Goal: Information Seeking & Learning: Learn about a topic

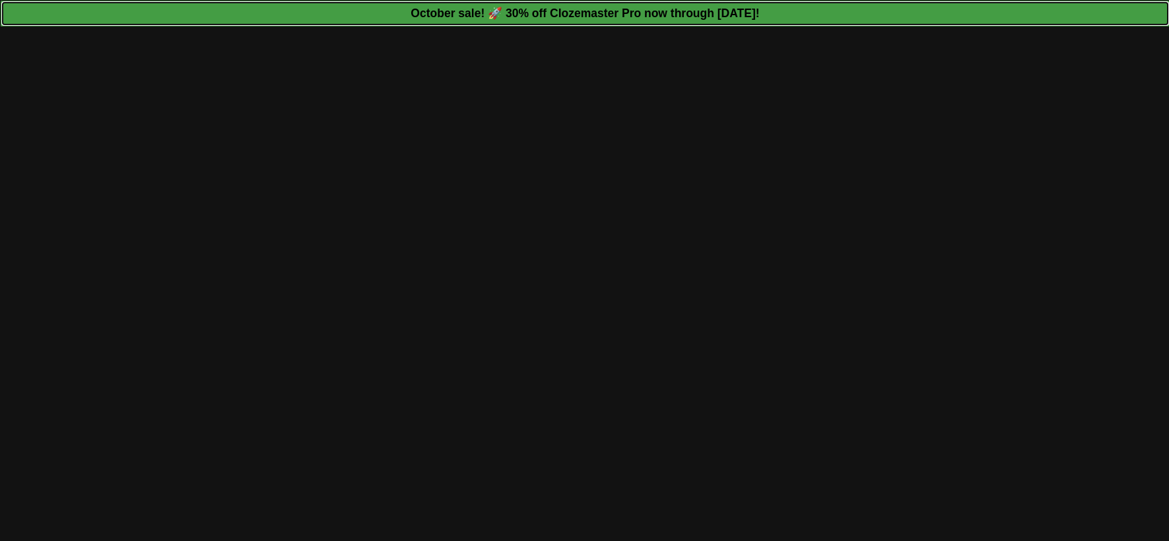
click at [661, 15] on strong "October sale! 🚀 30% off Clozemaster Pro now through Sunday October 19!" at bounding box center [584, 13] width 348 height 13
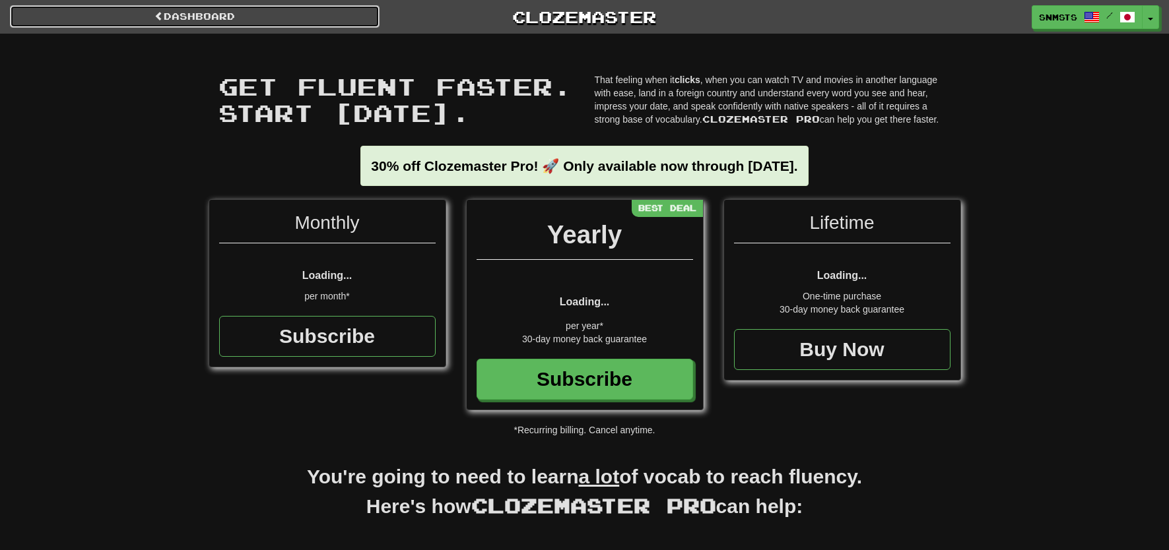
click at [350, 19] on link "Dashboard" at bounding box center [195, 16] width 370 height 22
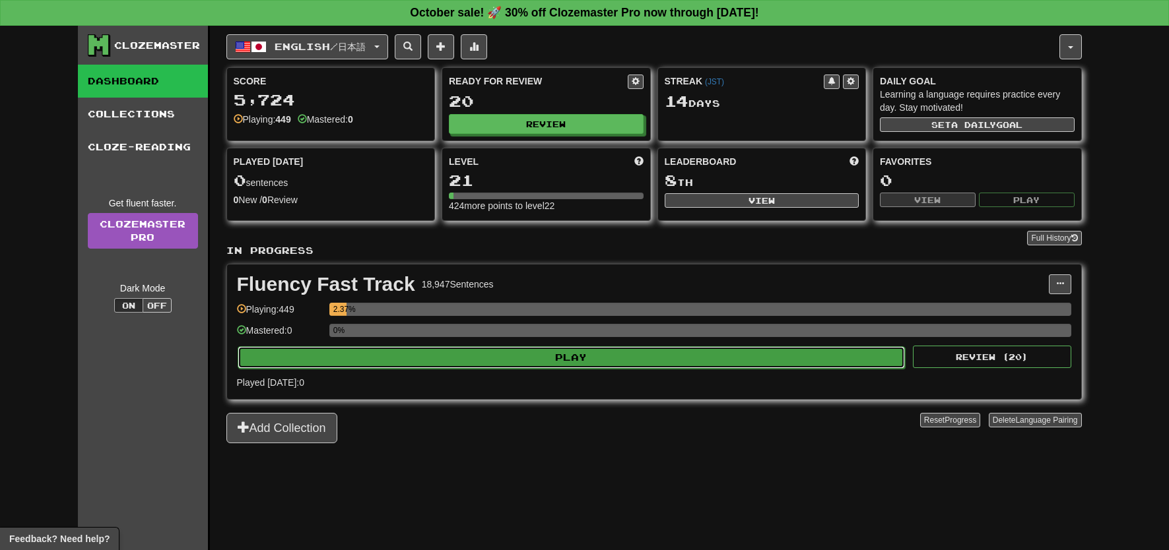
click at [426, 364] on button "Play" at bounding box center [572, 357] width 668 height 22
select select "**"
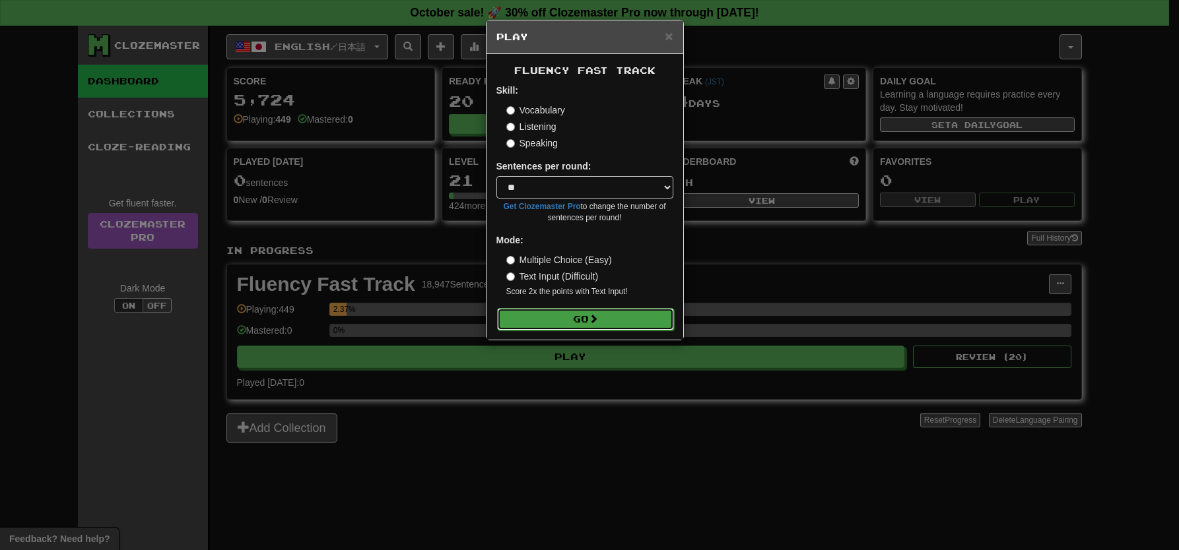
click at [426, 321] on button "Go" at bounding box center [585, 319] width 177 height 22
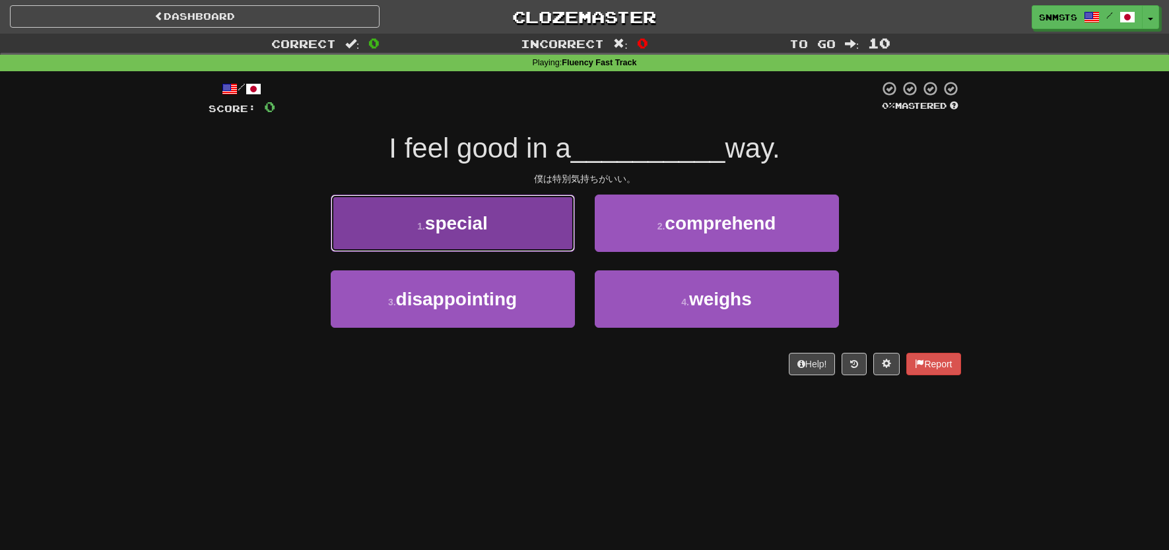
click at [537, 226] on button "1 . special" at bounding box center [453, 223] width 244 height 57
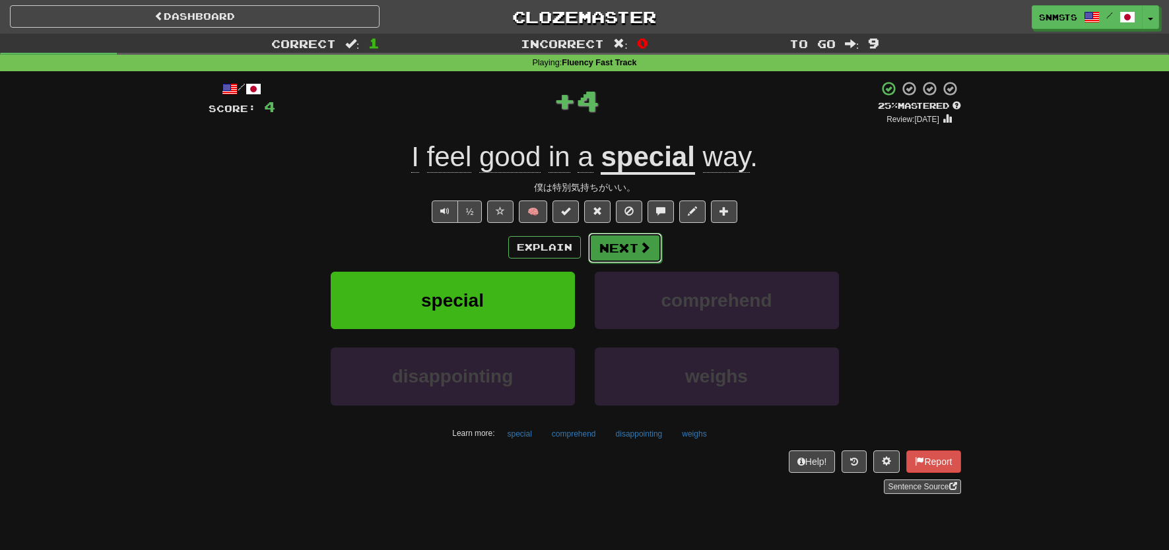
click at [639, 251] on span at bounding box center [645, 248] width 12 height 12
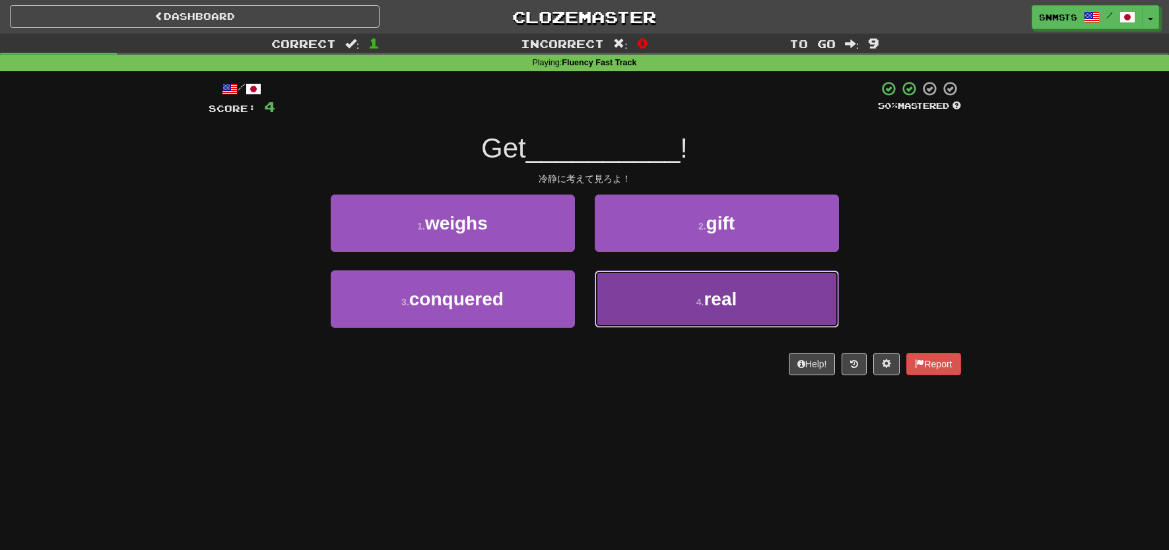
click at [630, 295] on button "4 . real" at bounding box center [717, 299] width 244 height 57
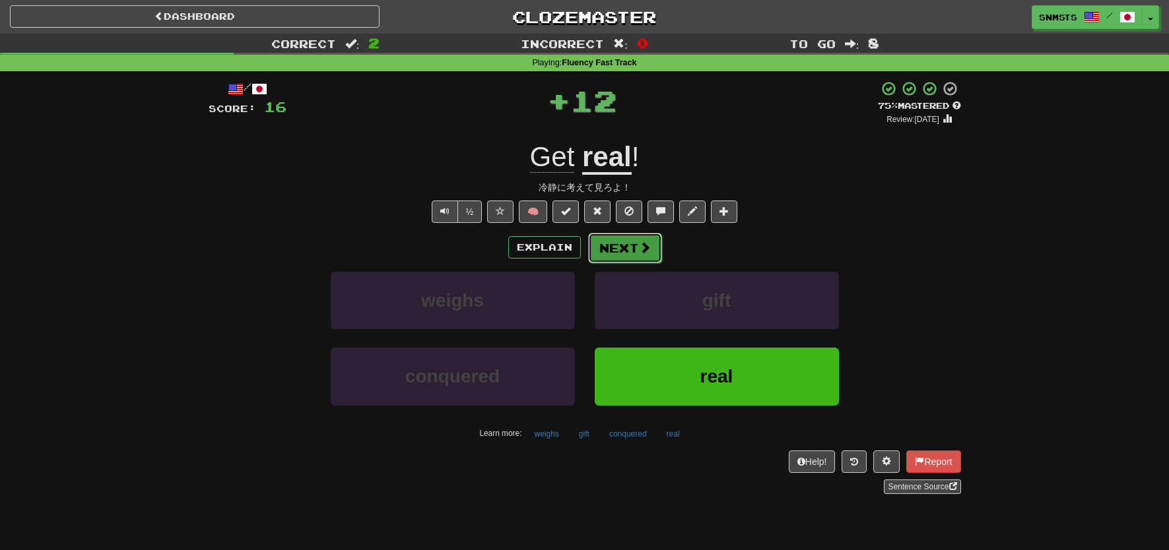
click at [606, 255] on button "Next" at bounding box center [625, 248] width 74 height 30
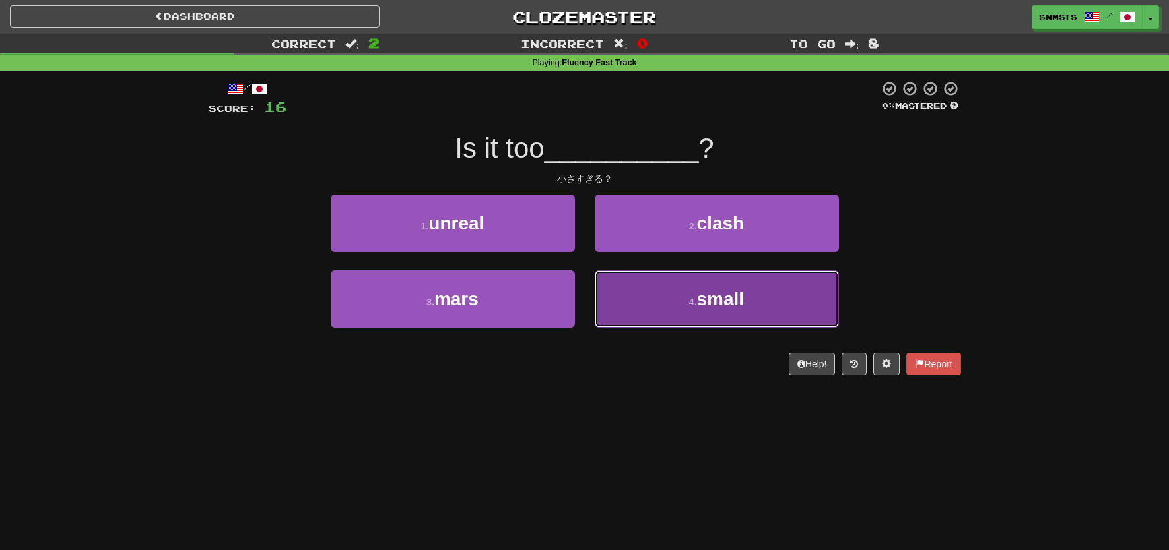
click at [626, 296] on button "4 . small" at bounding box center [717, 299] width 244 height 57
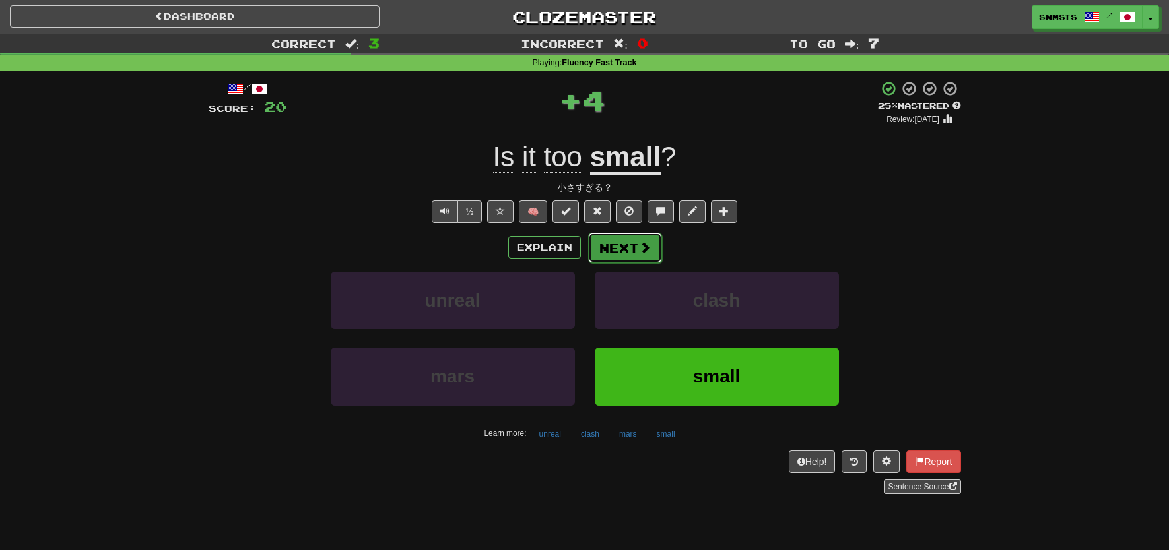
click at [628, 255] on button "Next" at bounding box center [625, 248] width 74 height 30
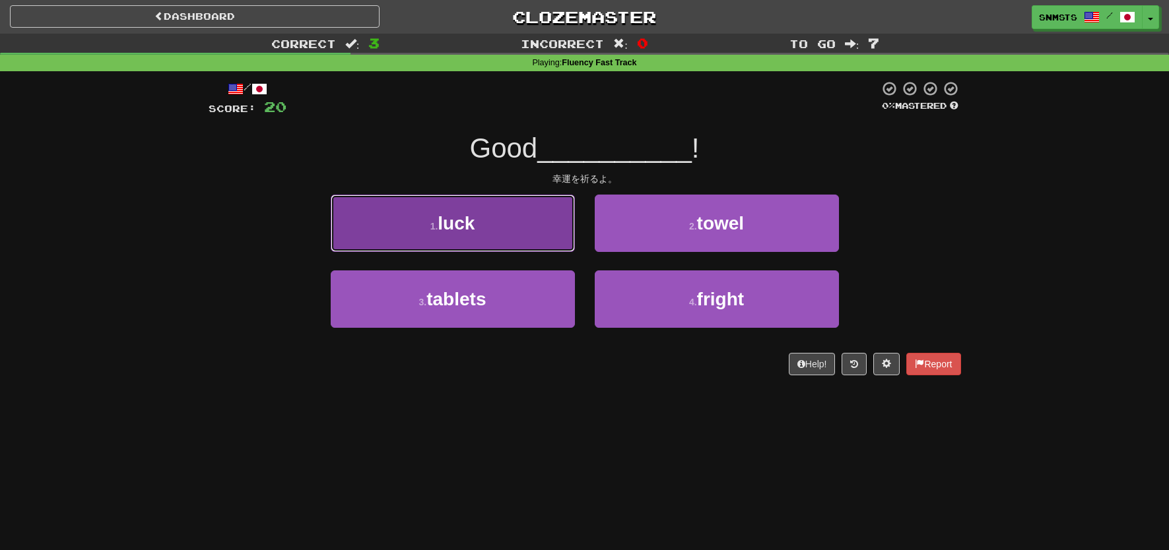
click at [539, 236] on button "1 . luck" at bounding box center [453, 223] width 244 height 57
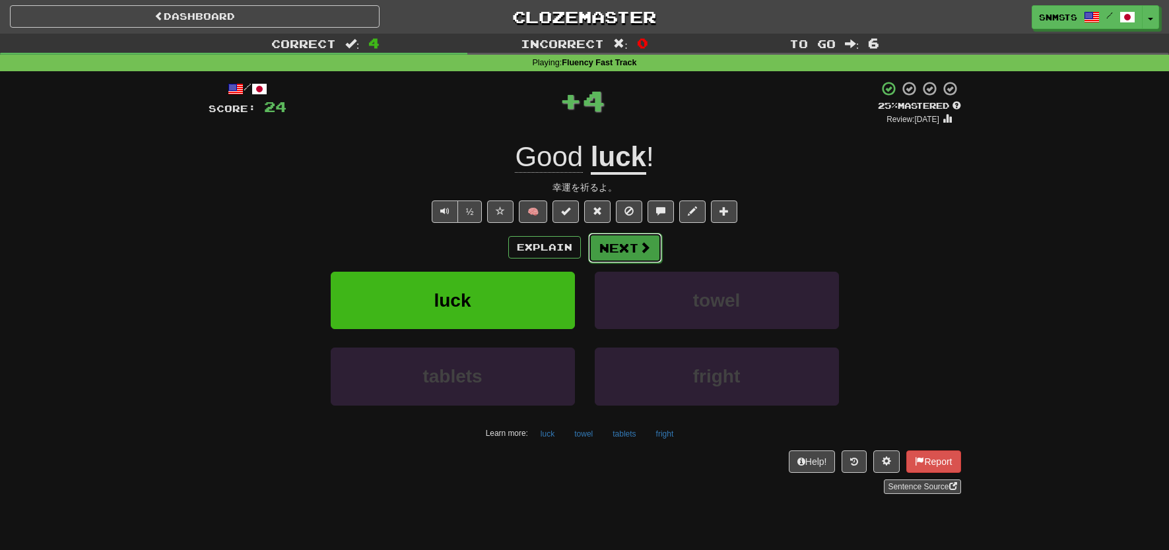
click at [636, 245] on button "Next" at bounding box center [625, 248] width 74 height 30
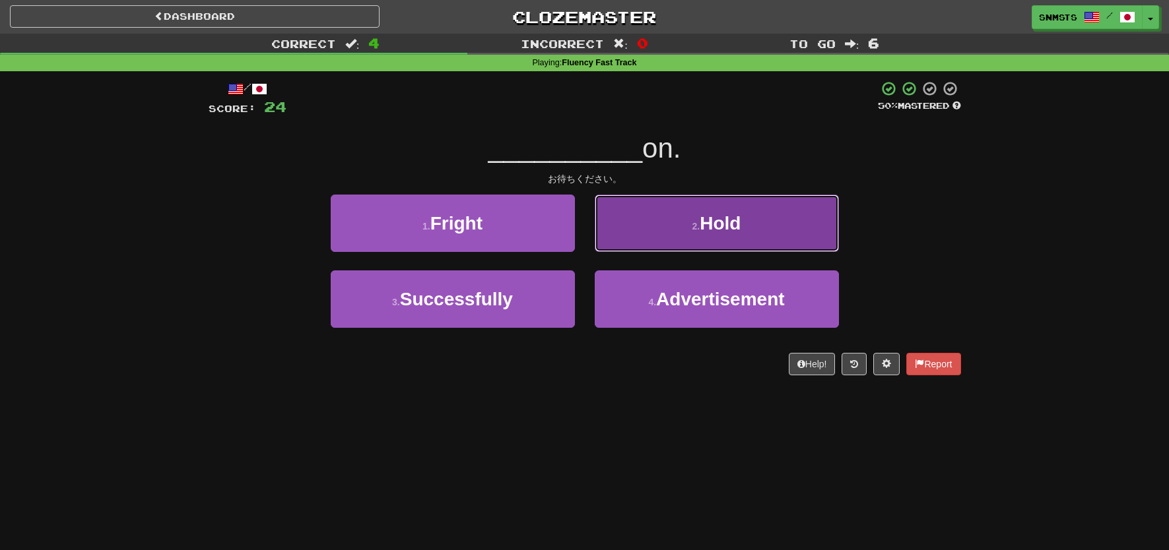
click at [645, 234] on button "2 . Hold" at bounding box center [717, 223] width 244 height 57
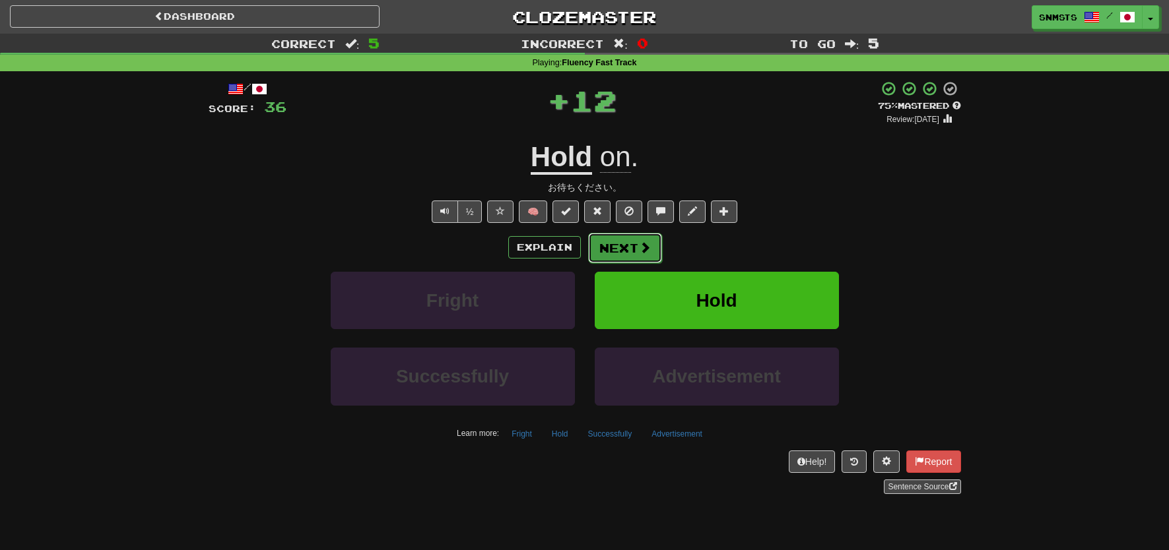
click at [632, 253] on button "Next" at bounding box center [625, 248] width 74 height 30
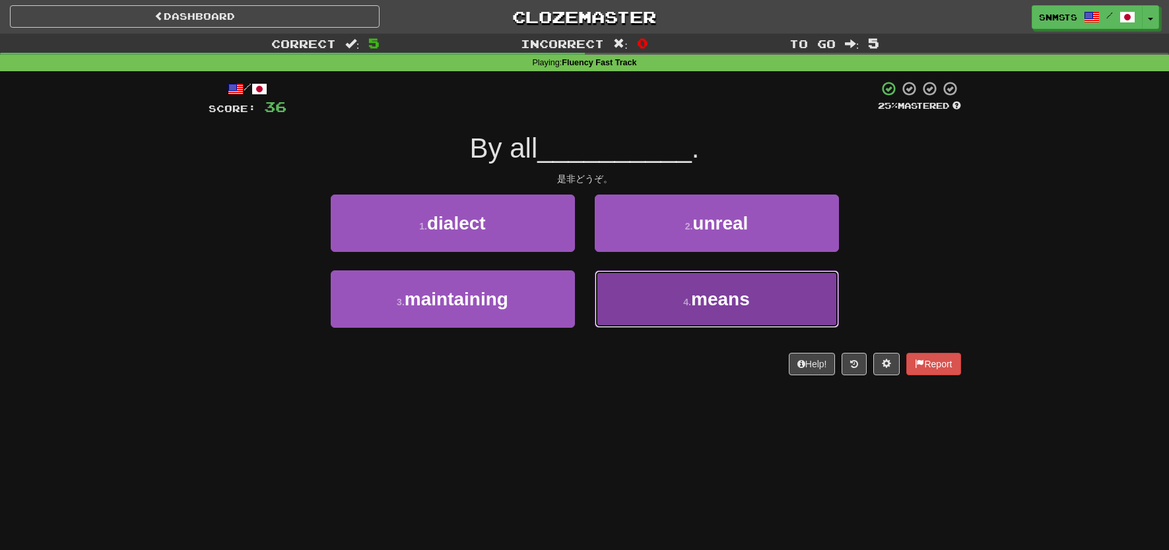
click at [608, 292] on button "4 . means" at bounding box center [717, 299] width 244 height 57
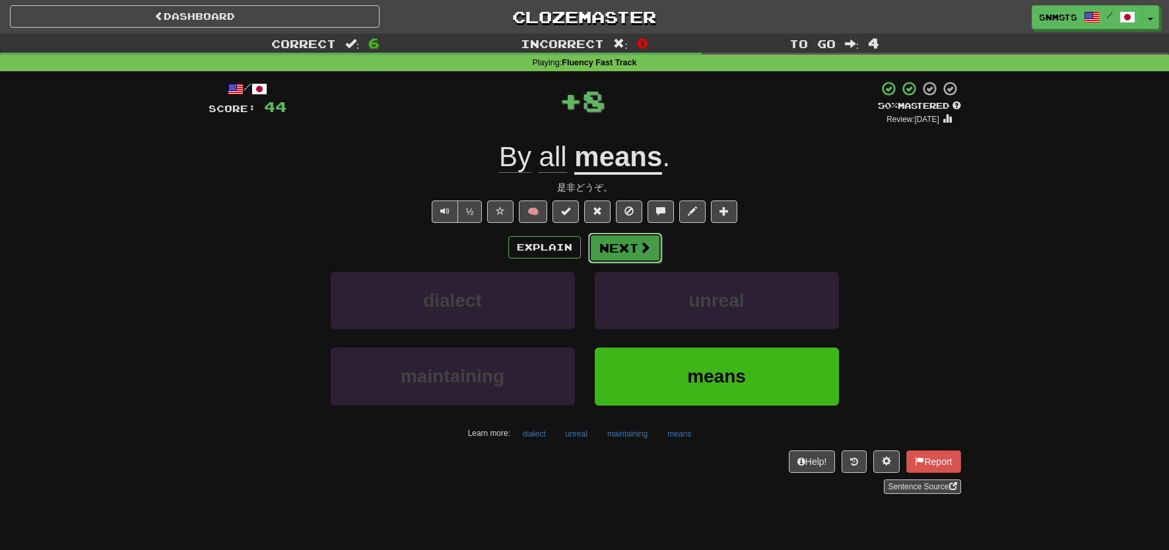
click at [629, 244] on button "Next" at bounding box center [625, 248] width 74 height 30
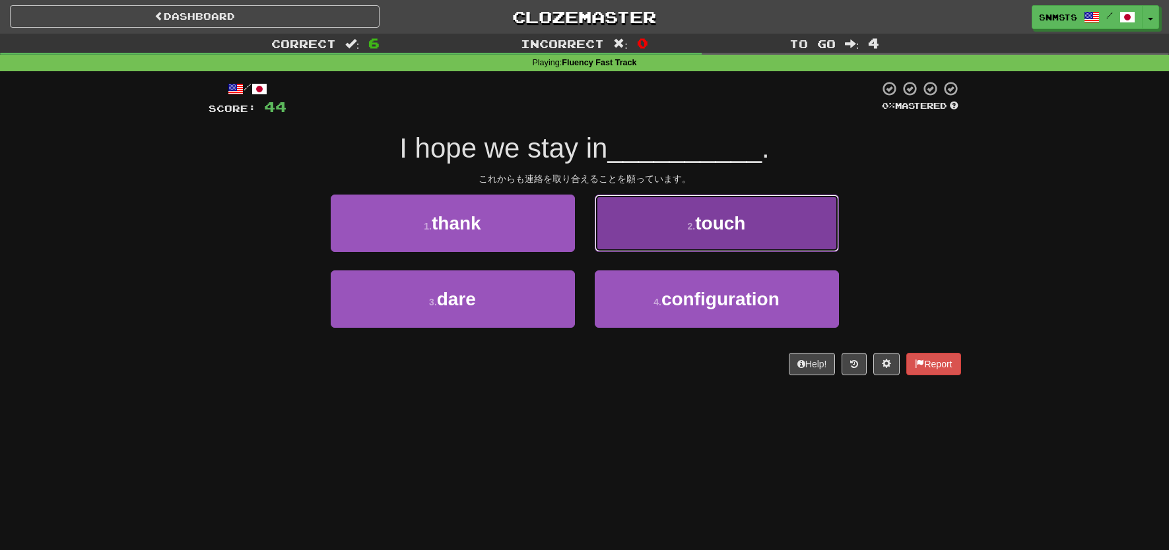
click at [637, 240] on button "2 . touch" at bounding box center [717, 223] width 244 height 57
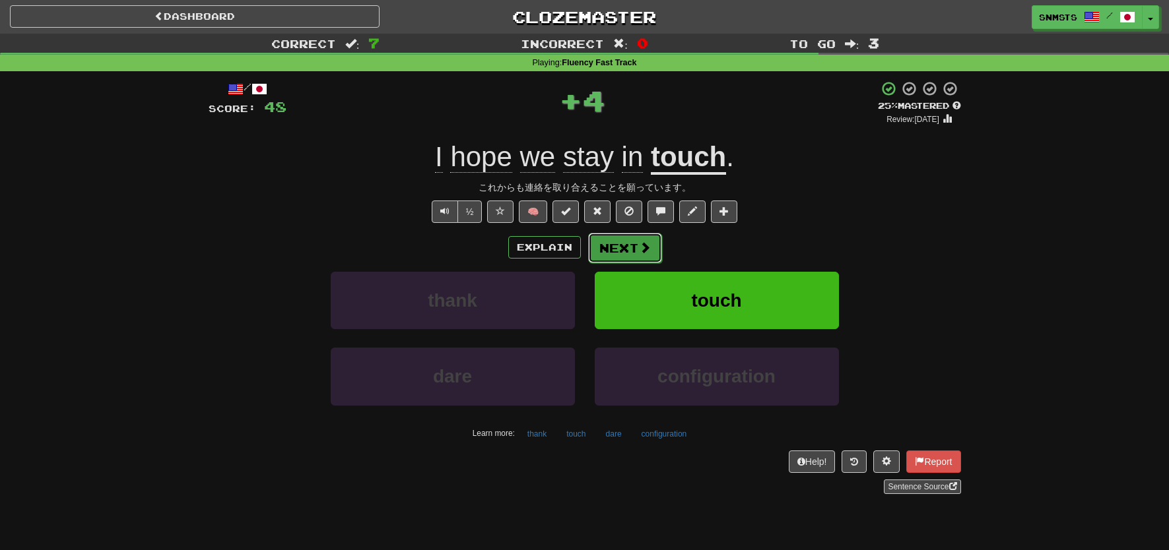
click at [618, 243] on button "Next" at bounding box center [625, 248] width 74 height 30
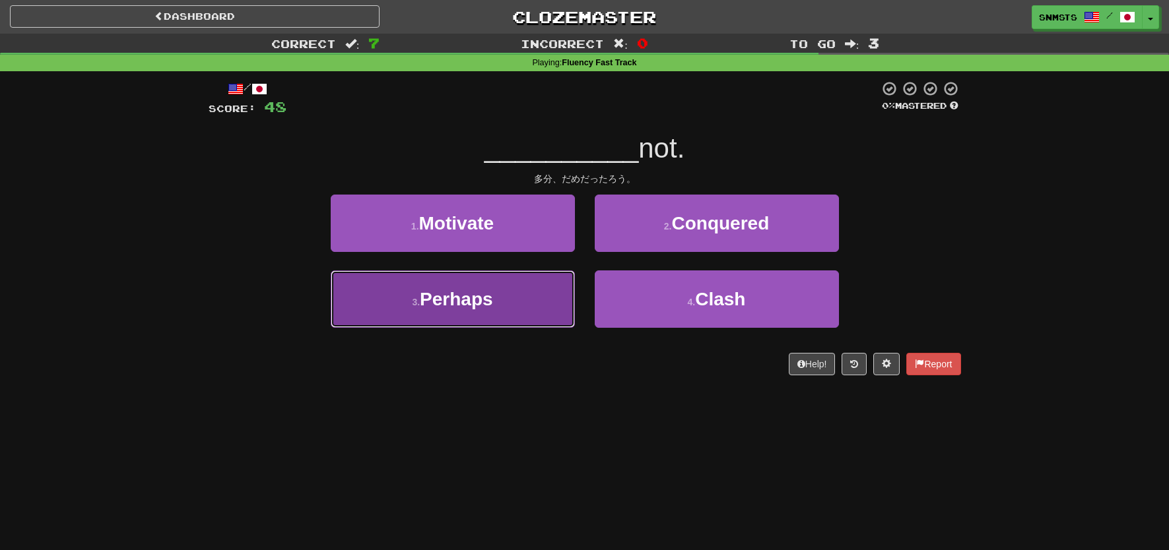
click at [551, 287] on button "3 . Perhaps" at bounding box center [453, 299] width 244 height 57
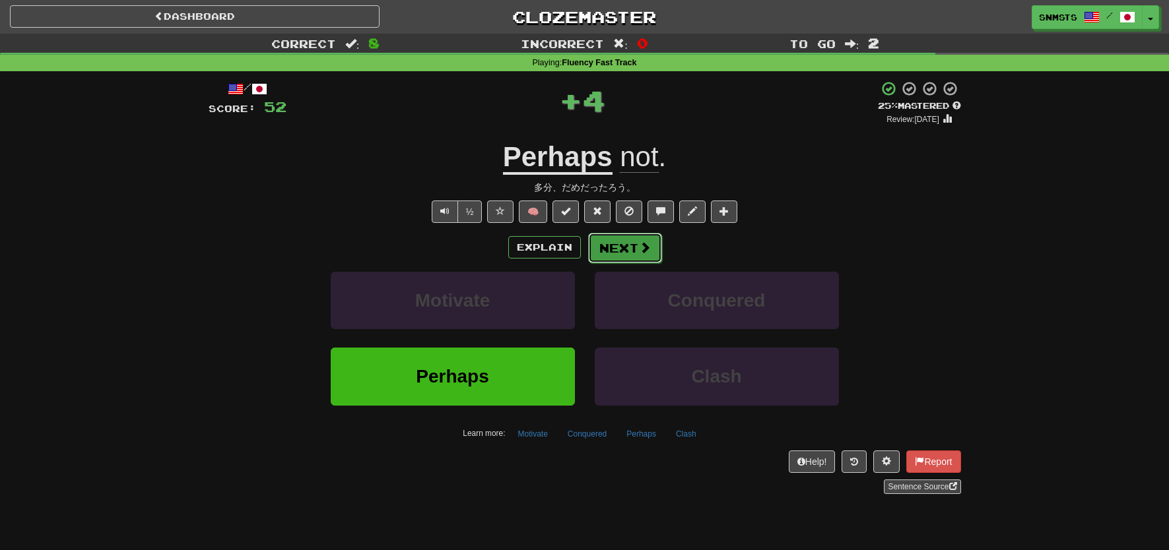
click at [607, 251] on button "Next" at bounding box center [625, 248] width 74 height 30
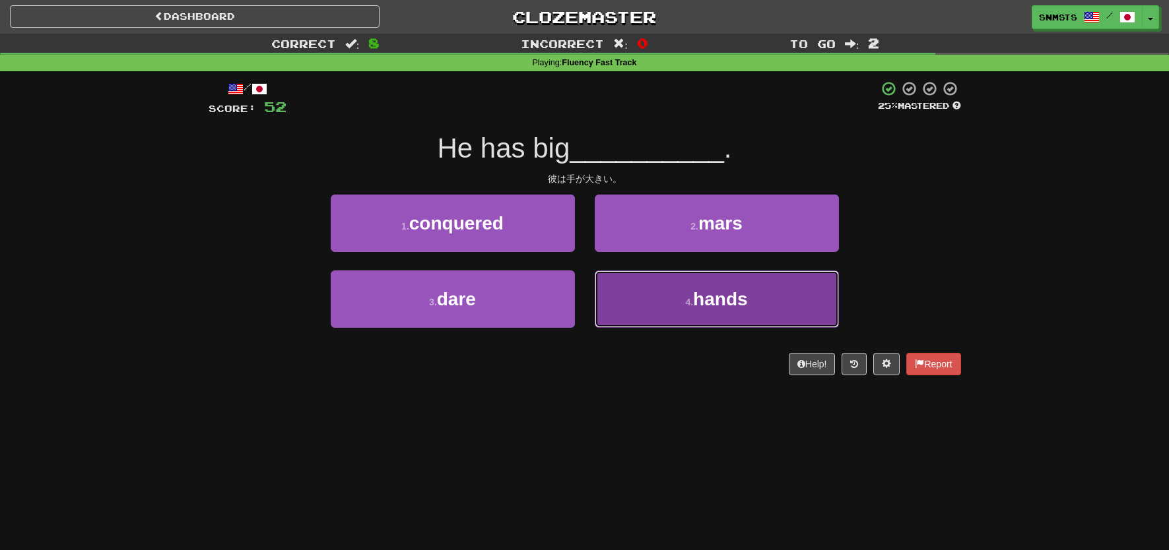
click at [612, 288] on button "4 . hands" at bounding box center [717, 299] width 244 height 57
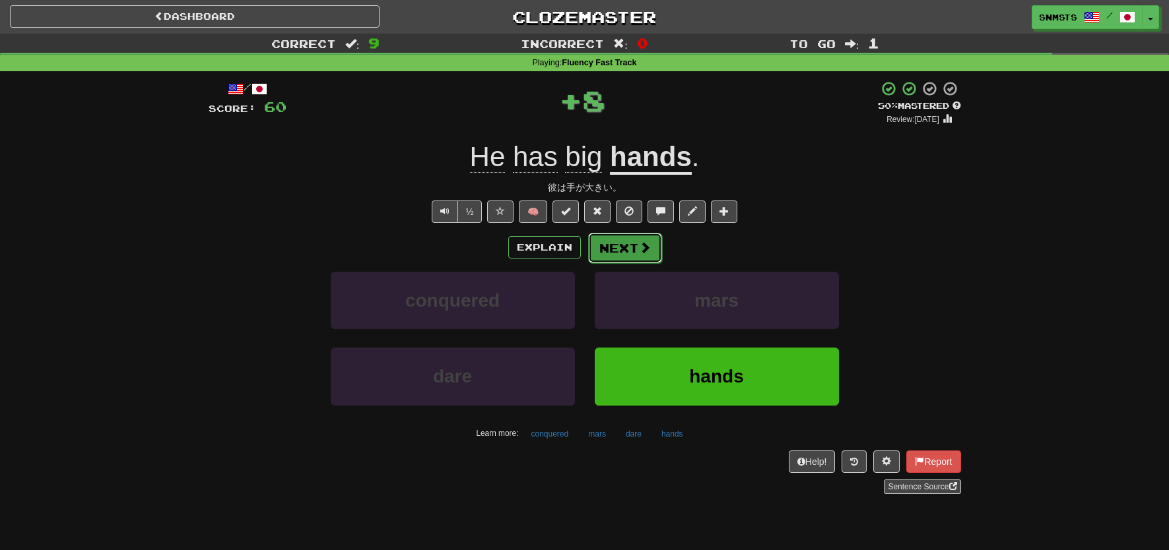
click at [622, 248] on button "Next" at bounding box center [625, 248] width 74 height 30
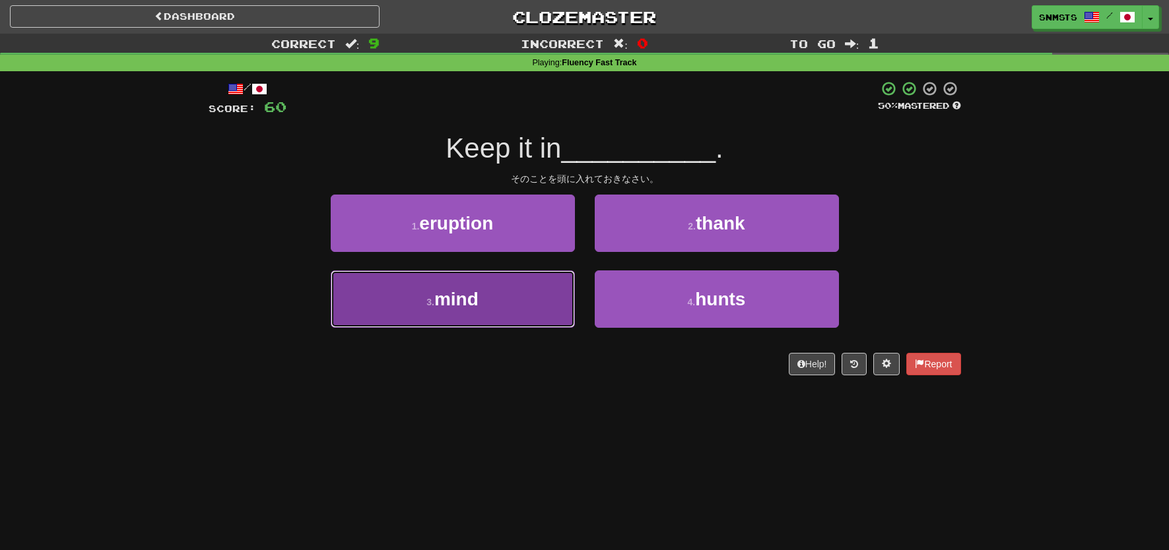
click at [550, 291] on button "3 . mind" at bounding box center [453, 299] width 244 height 57
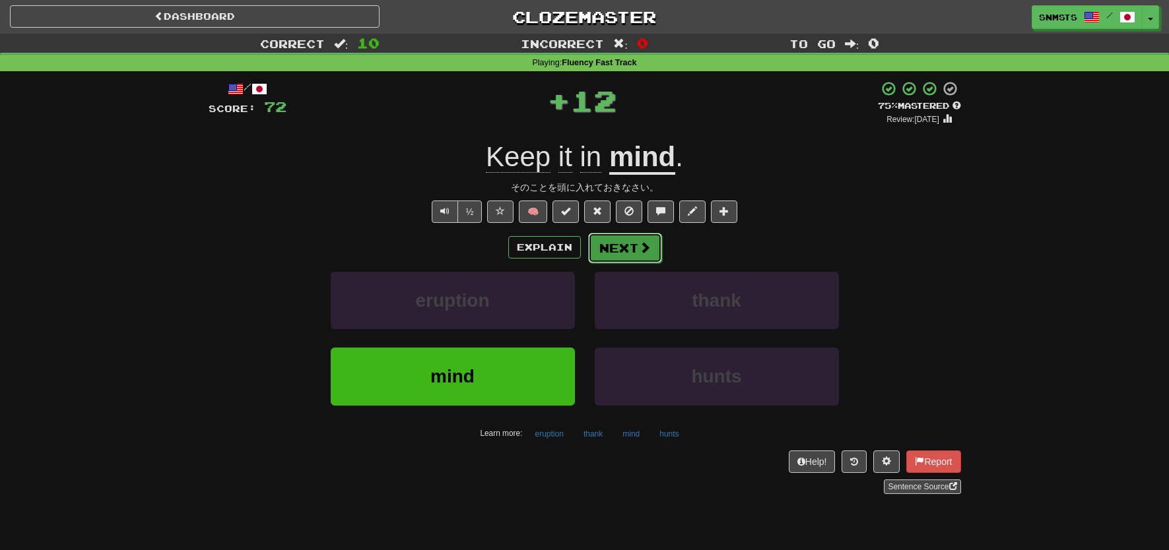
click at [609, 251] on button "Next" at bounding box center [625, 248] width 74 height 30
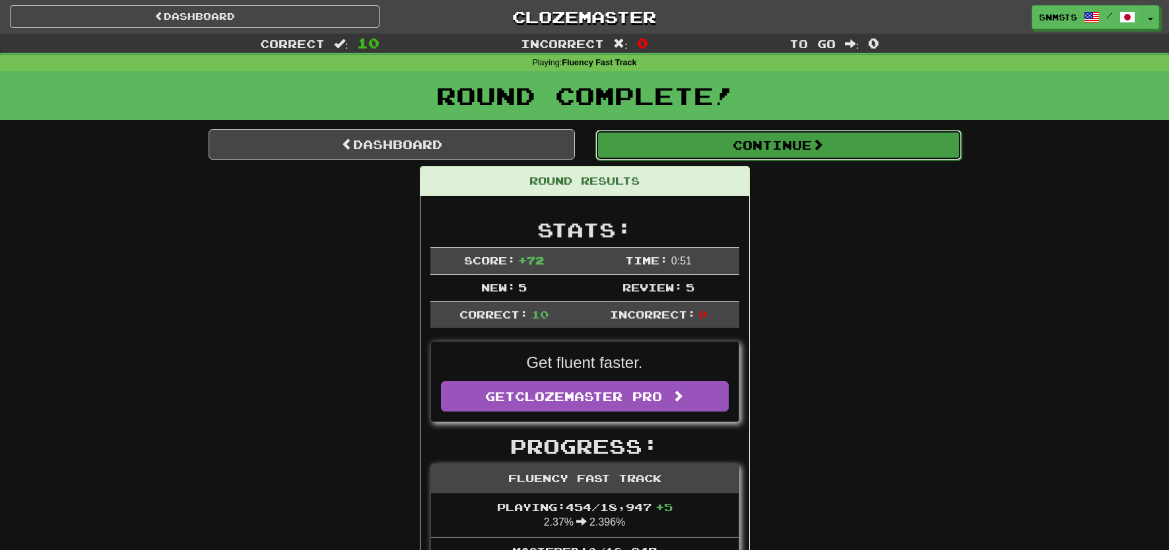
click at [726, 154] on button "Continue" at bounding box center [778, 145] width 366 height 30
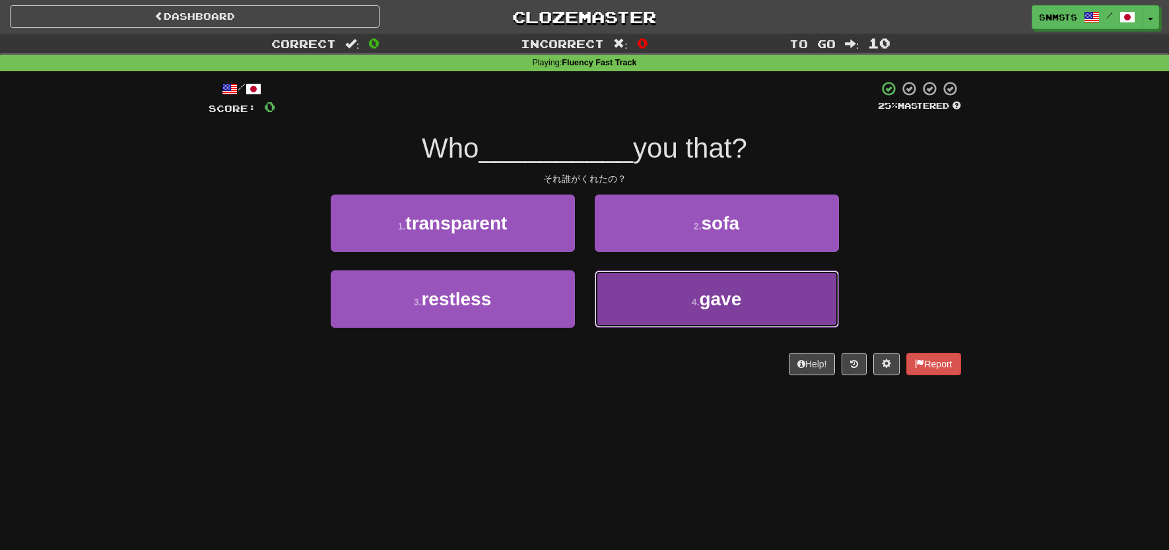
click at [613, 293] on button "4 . gave" at bounding box center [717, 299] width 244 height 57
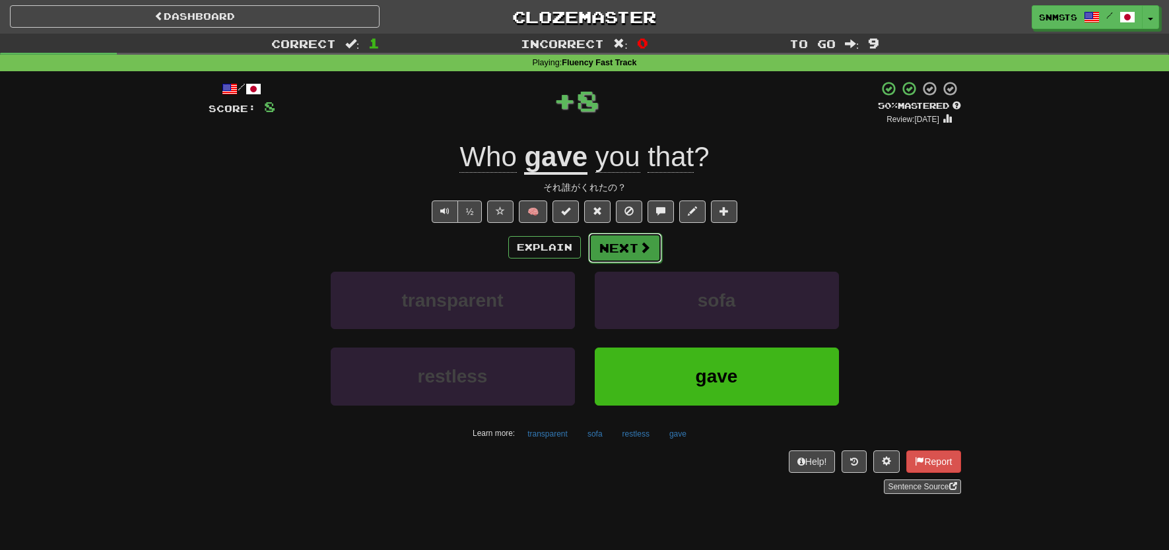
click at [616, 255] on button "Next" at bounding box center [625, 248] width 74 height 30
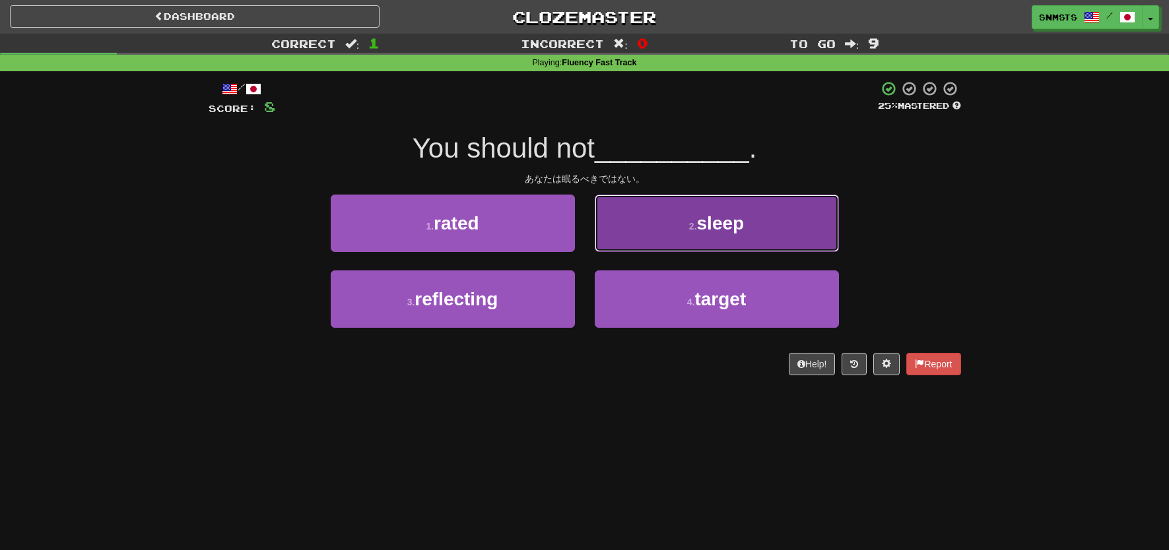
click at [634, 234] on button "2 . sleep" at bounding box center [717, 223] width 244 height 57
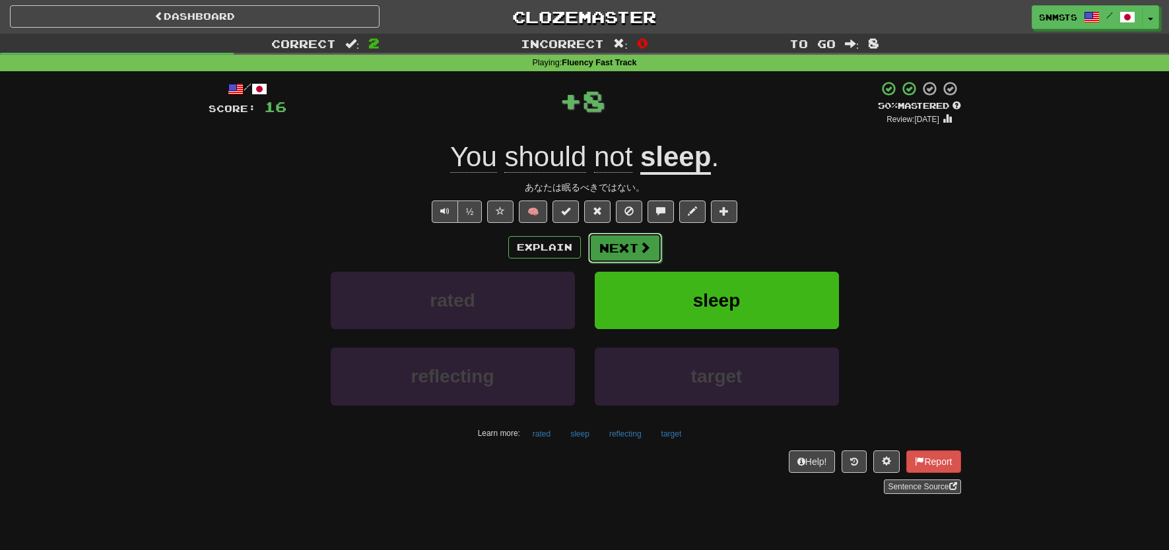
click at [621, 246] on button "Next" at bounding box center [625, 248] width 74 height 30
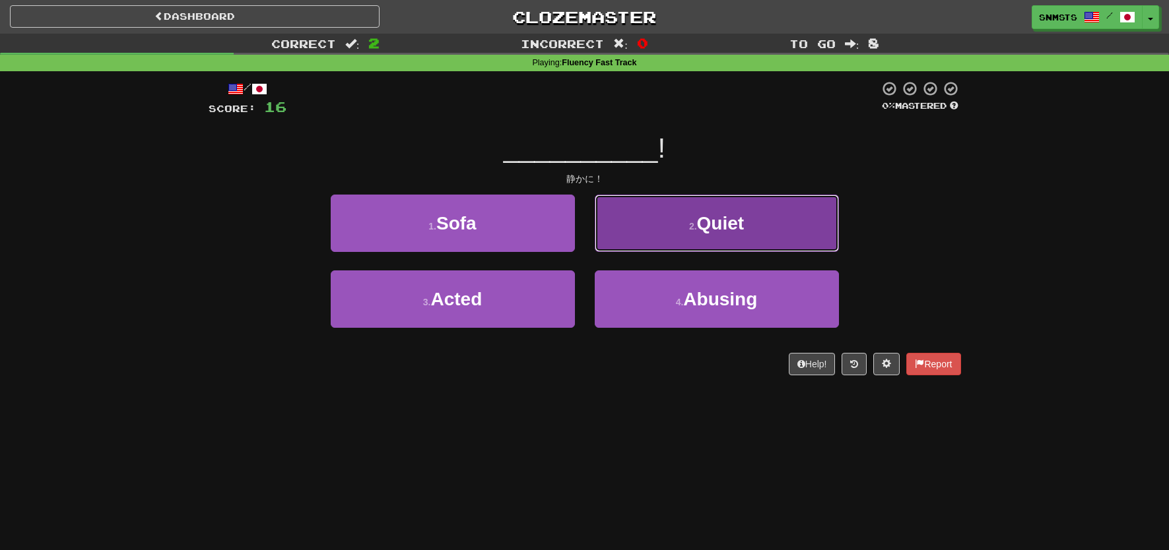
click at [634, 244] on button "2 . Quiet" at bounding box center [717, 223] width 244 height 57
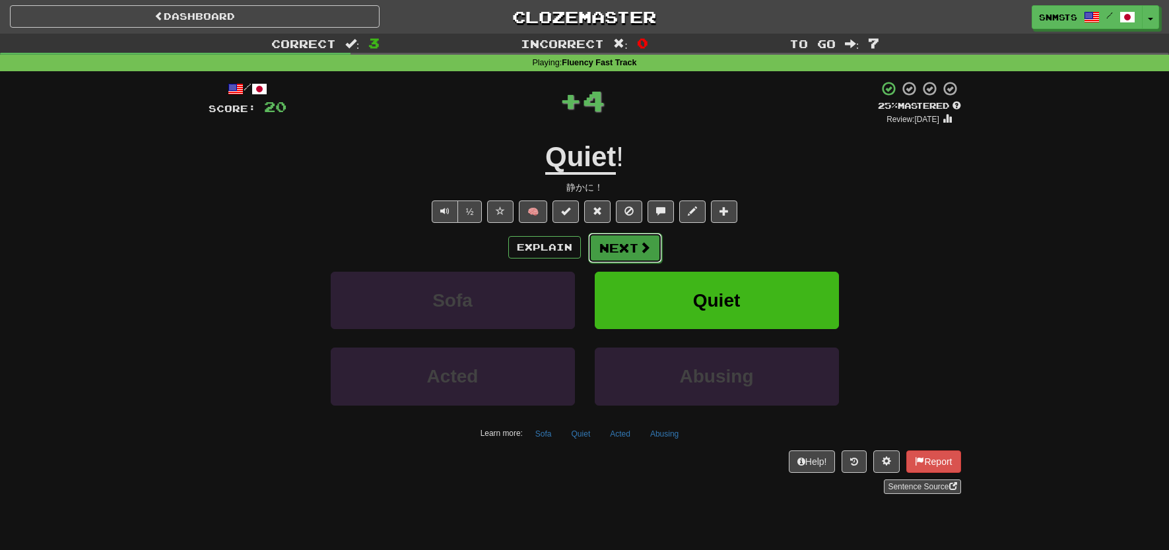
click at [630, 246] on button "Next" at bounding box center [625, 248] width 74 height 30
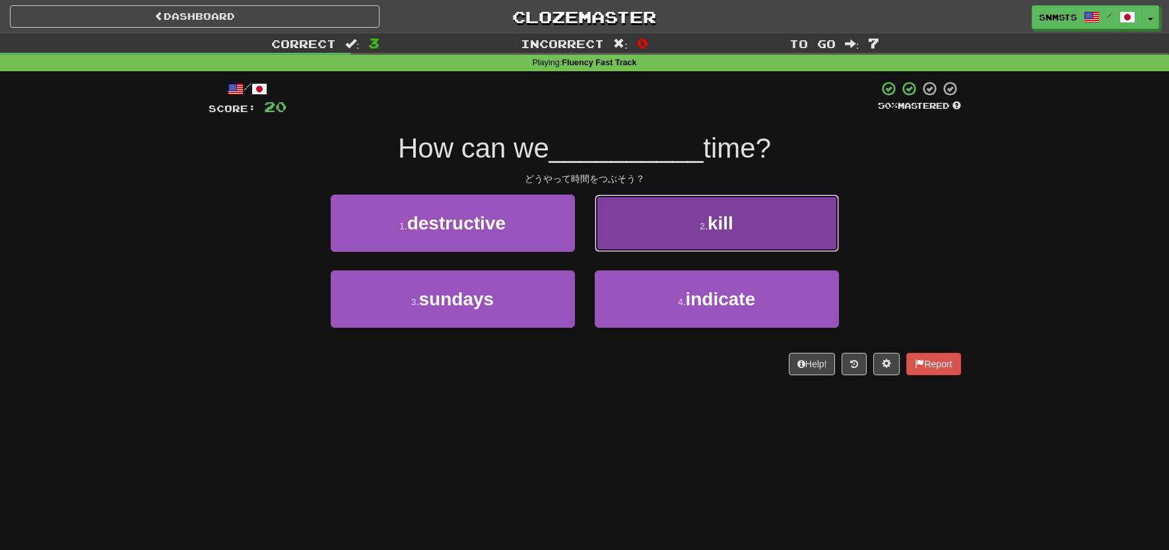
click at [618, 239] on button "2 . kill" at bounding box center [717, 223] width 244 height 57
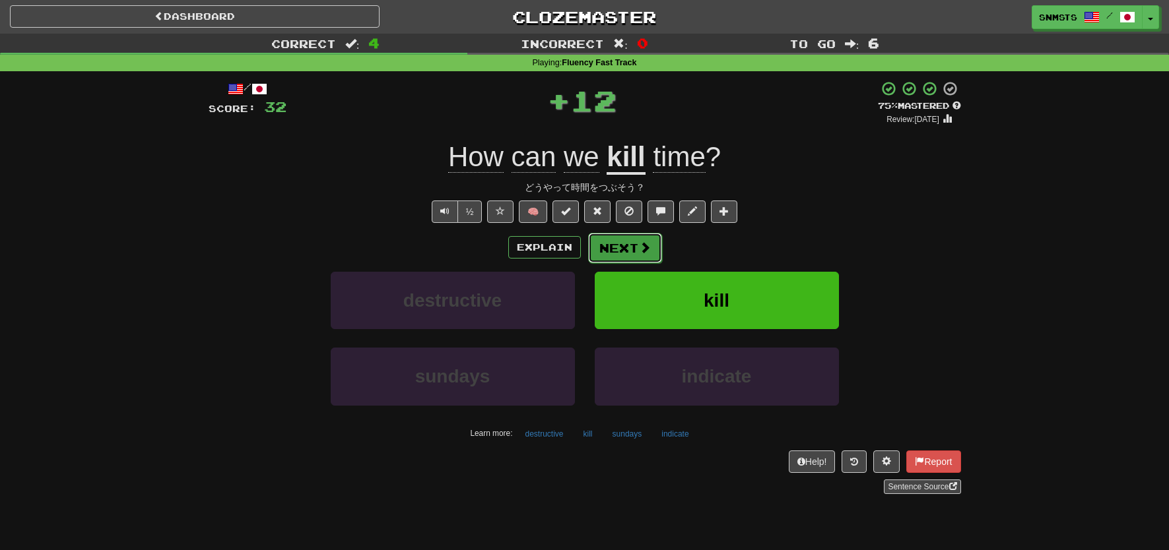
click at [607, 253] on button "Next" at bounding box center [625, 248] width 74 height 30
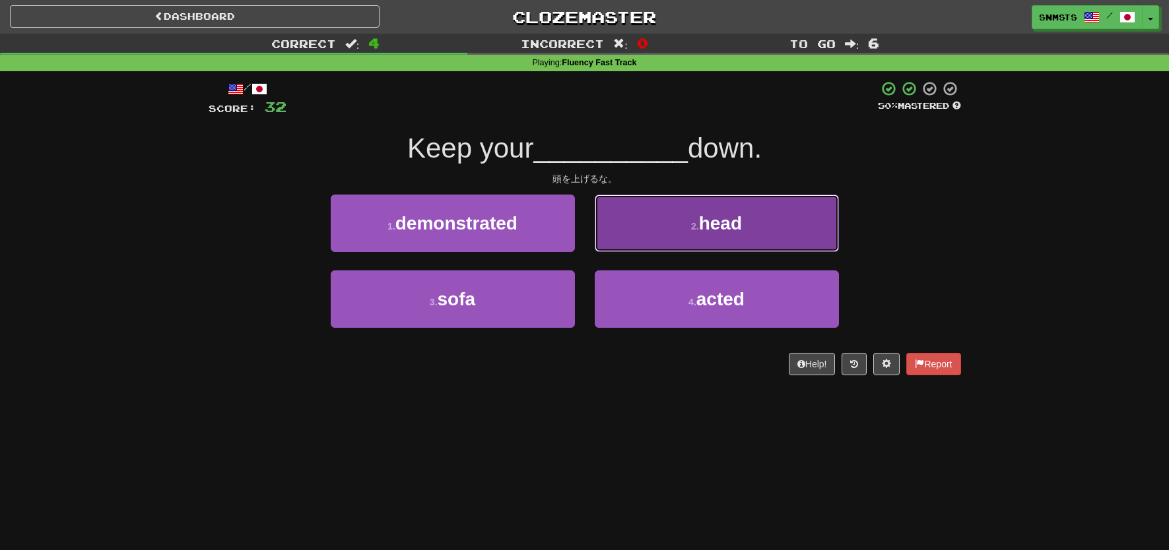
click at [613, 243] on button "2 . head" at bounding box center [717, 223] width 244 height 57
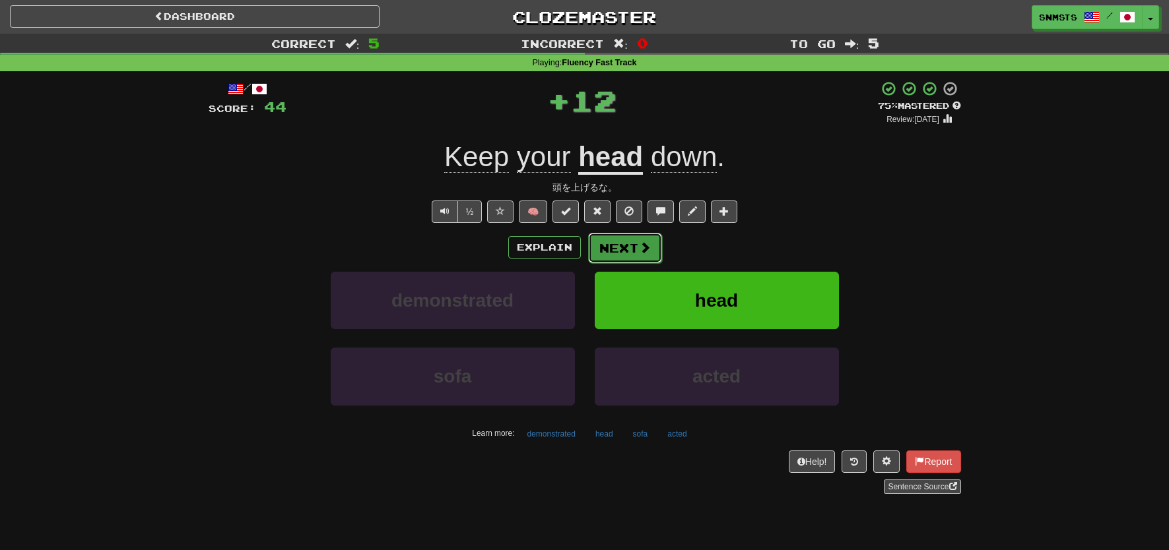
click at [604, 250] on button "Next" at bounding box center [625, 248] width 74 height 30
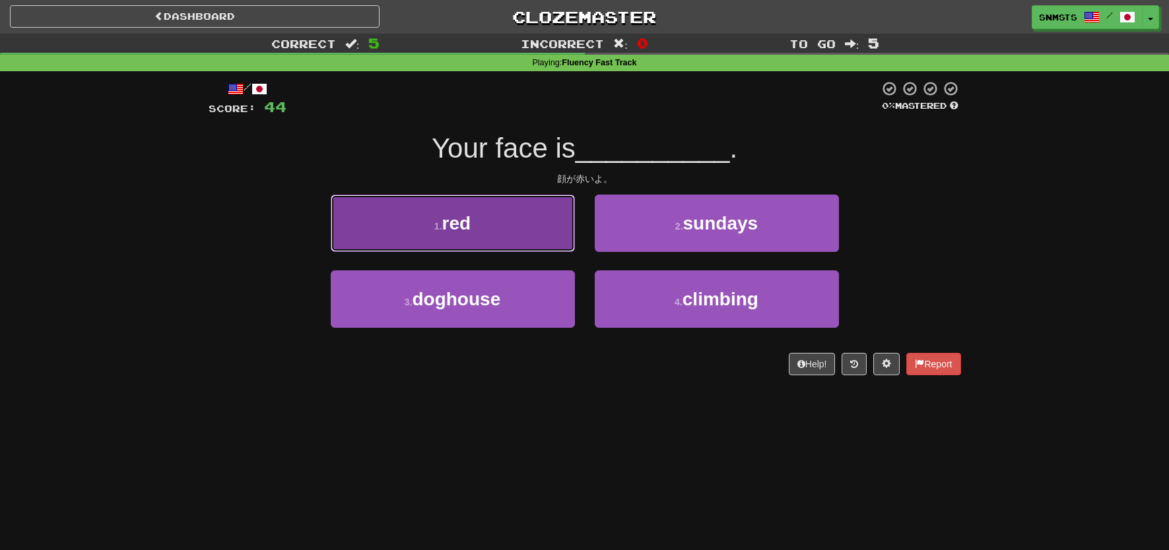
click at [552, 247] on button "1 . red" at bounding box center [453, 223] width 244 height 57
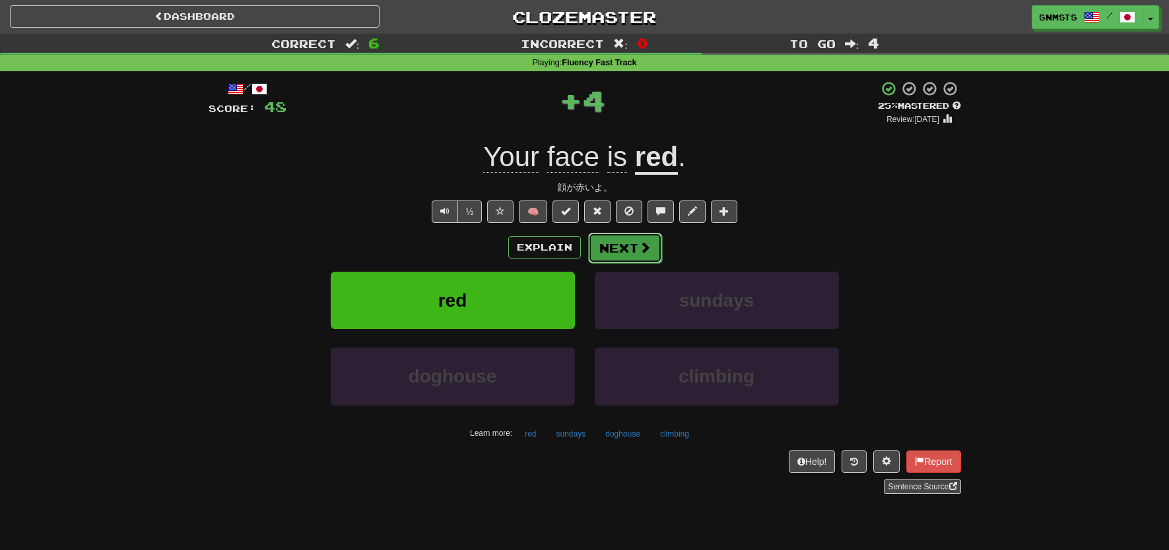
click at [615, 250] on button "Next" at bounding box center [625, 248] width 74 height 30
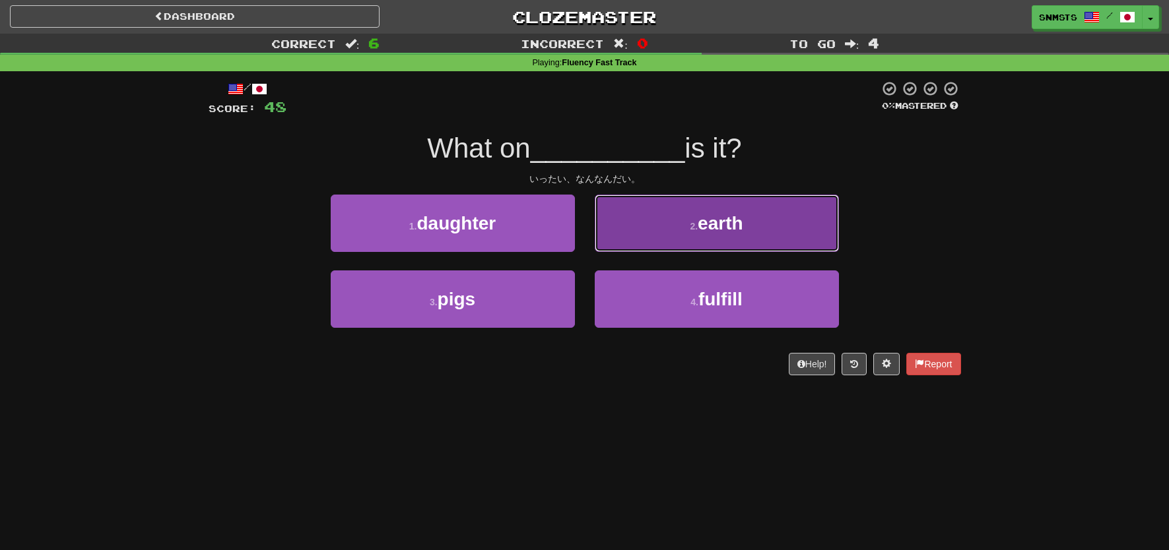
click at [639, 236] on button "2 . earth" at bounding box center [717, 223] width 244 height 57
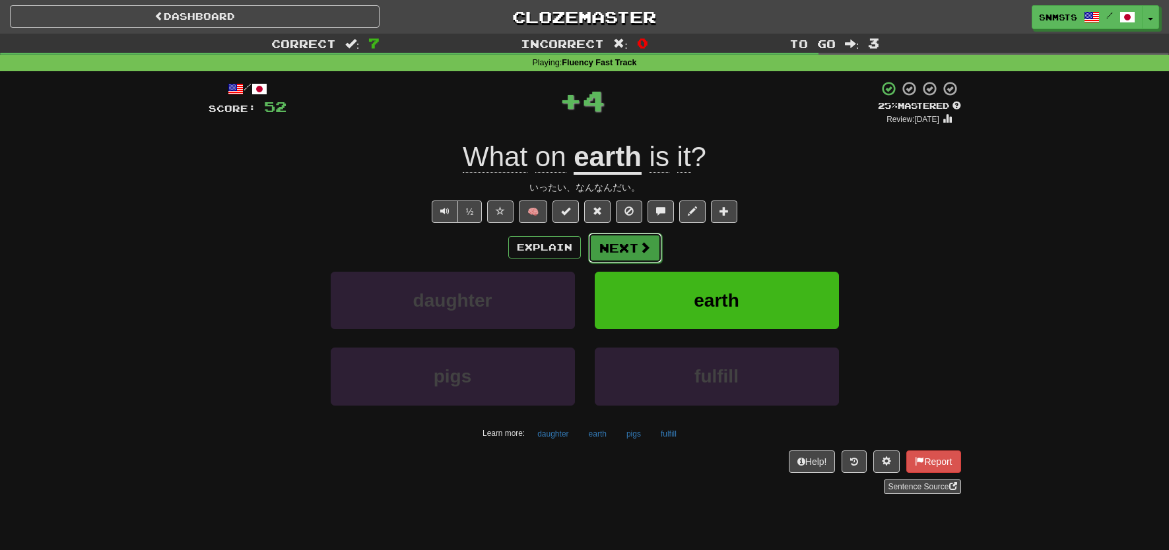
click at [634, 247] on button "Next" at bounding box center [625, 248] width 74 height 30
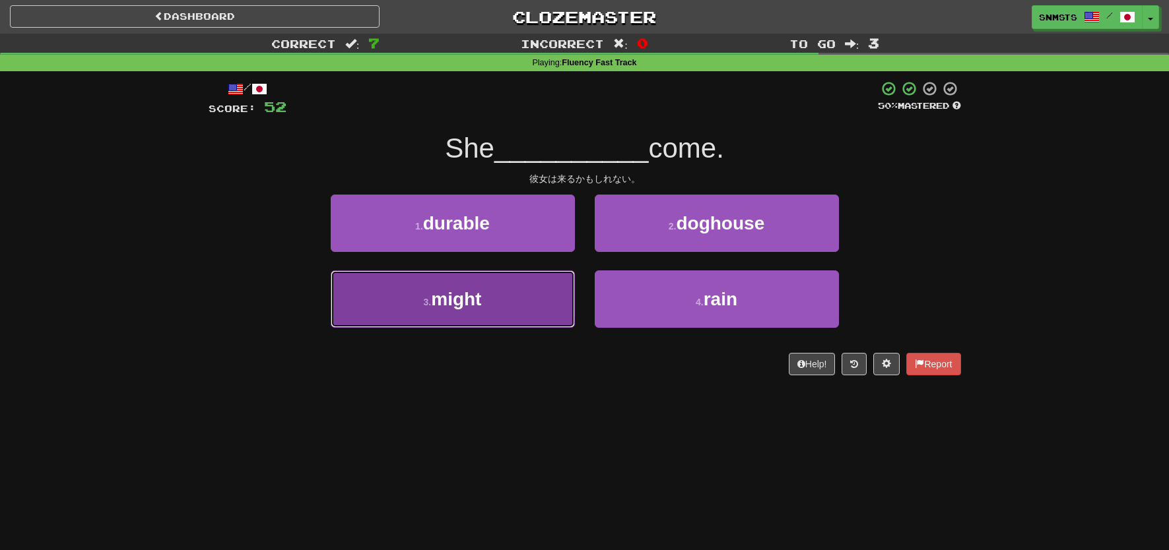
click at [552, 288] on button "3 . might" at bounding box center [453, 299] width 244 height 57
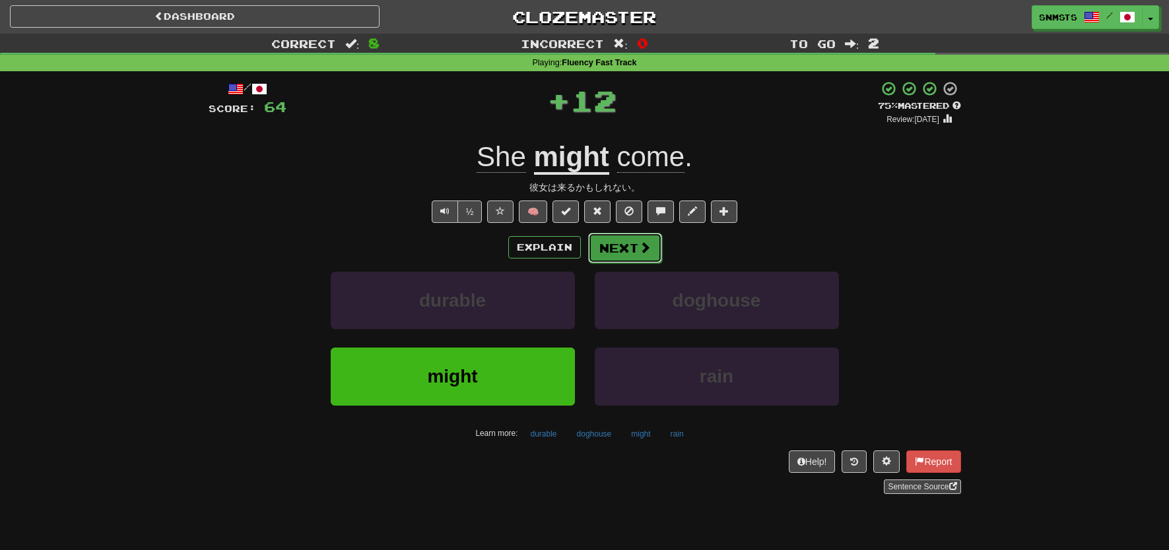
click at [615, 244] on button "Next" at bounding box center [625, 248] width 74 height 30
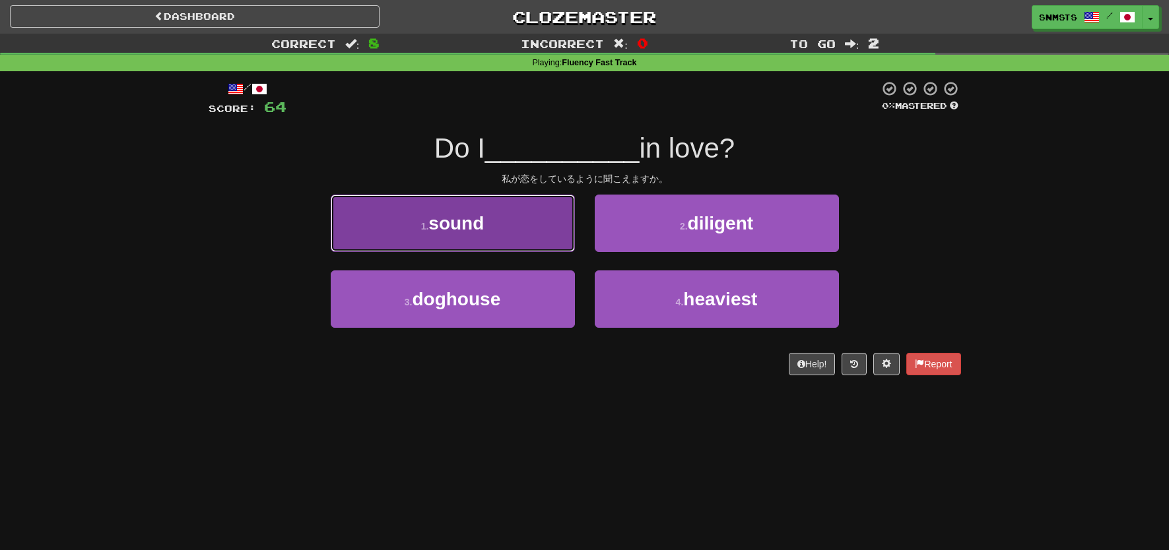
click at [558, 249] on button "1 . sound" at bounding box center [453, 223] width 244 height 57
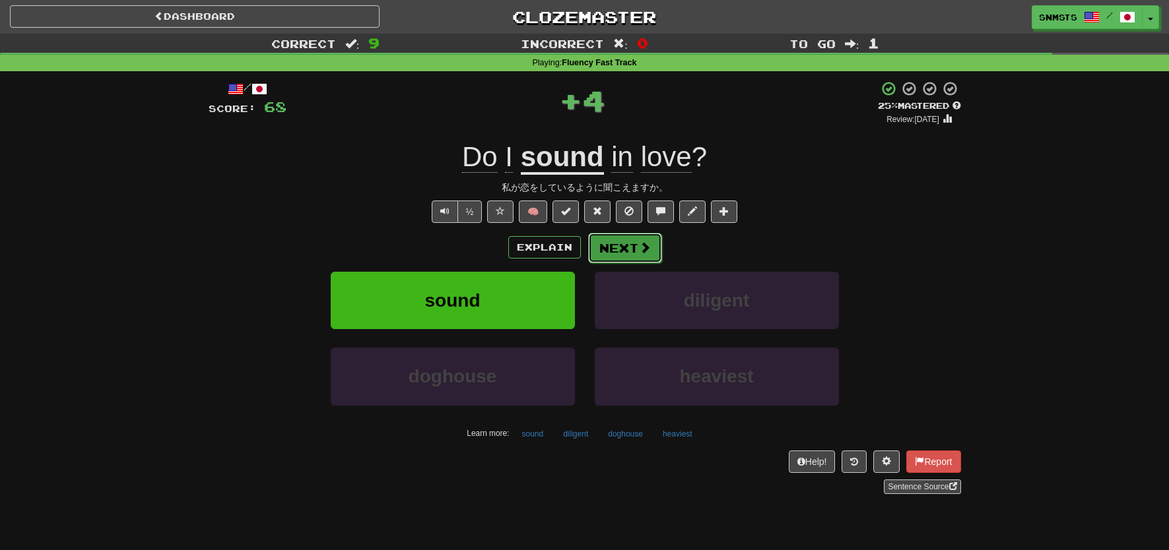
click at [641, 253] on span at bounding box center [645, 248] width 12 height 12
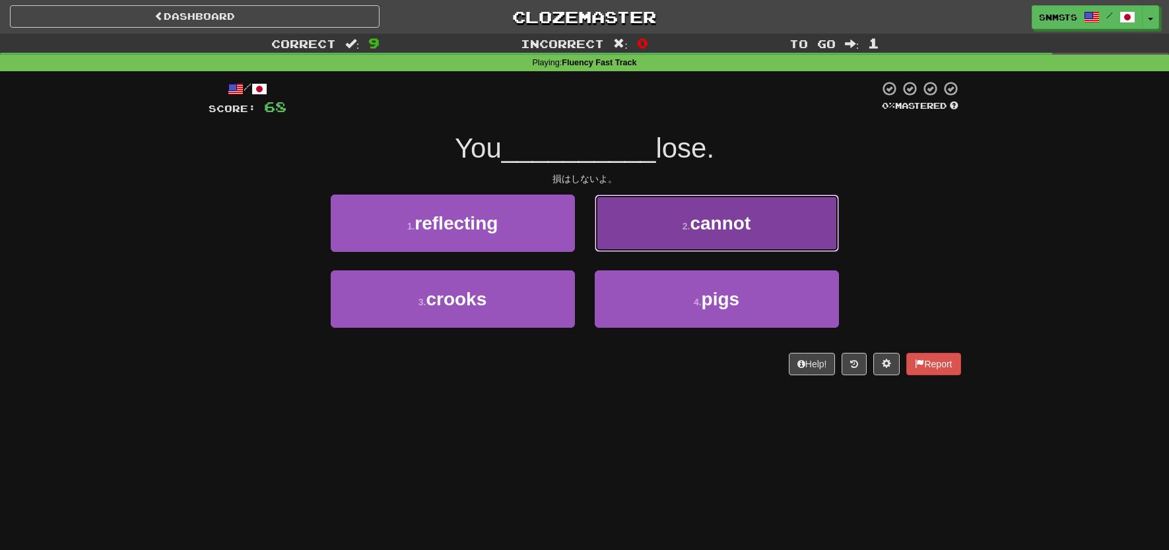
click at [621, 244] on button "2 . cannot" at bounding box center [717, 223] width 244 height 57
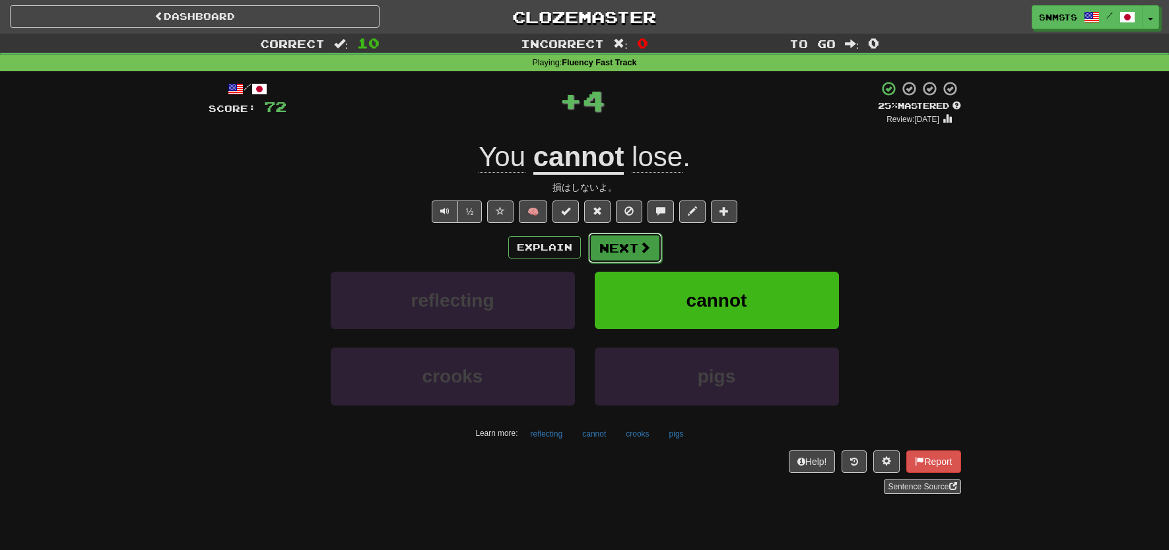
click at [610, 254] on button "Next" at bounding box center [625, 248] width 74 height 30
